Goal: Transaction & Acquisition: Obtain resource

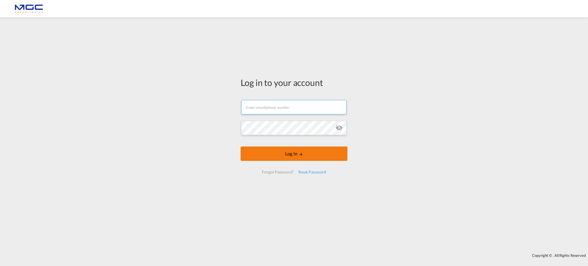
type input "[EMAIL_ADDRESS][DOMAIN_NAME]"
click at [313, 150] on button "Log In" at bounding box center [294, 153] width 107 height 14
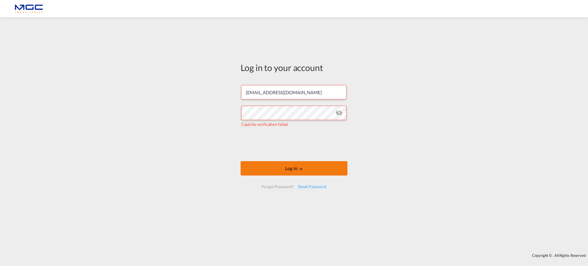
click at [307, 170] on button "Log In" at bounding box center [294, 168] width 107 height 14
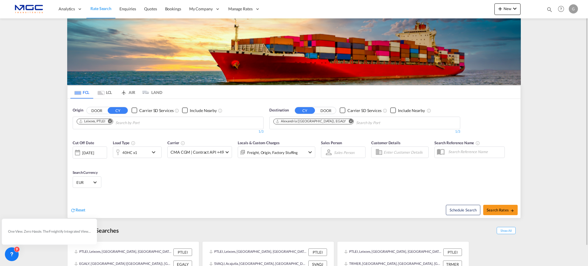
click at [345, 124] on button "Remove" at bounding box center [349, 122] width 9 height 6
click at [336, 124] on md-chips at bounding box center [365, 123] width 190 height 12
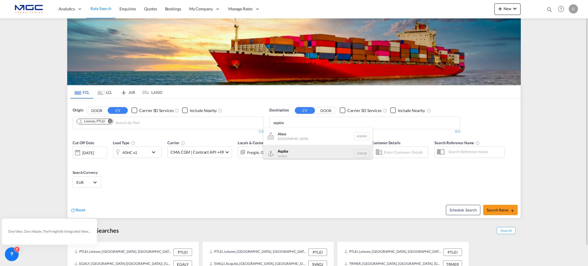
type input "aqaba"
click at [317, 155] on div "Aqaba Jordan JOAQB" at bounding box center [317, 153] width 109 height 17
click at [138, 154] on div "40HC x1" at bounding box center [131, 151] width 36 height 11
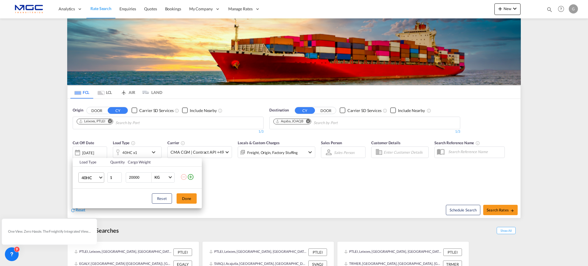
click at [101, 177] on span "Choose: \a40HC" at bounding box center [100, 176] width 3 height 3
click at [102, 154] on md-option "20GP" at bounding box center [96, 150] width 39 height 14
click at [183, 200] on button "Done" at bounding box center [187, 198] width 20 height 10
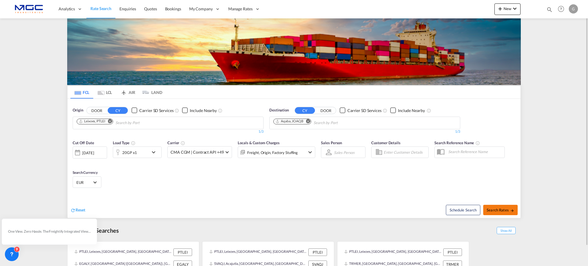
click at [492, 210] on span "Search Rates" at bounding box center [501, 210] width 28 height 5
type input "PTLEI to JOAQB / [DATE]"
